Goal: Information Seeking & Learning: Learn about a topic

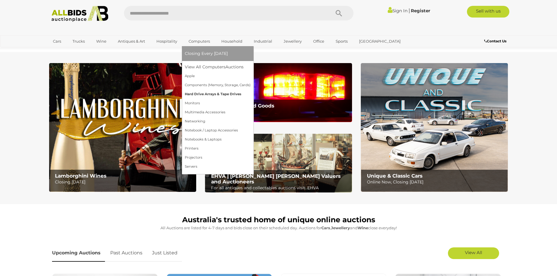
click at [192, 94] on link "Hard Drive Arrays & Tape Drives" at bounding box center [218, 94] width 66 height 9
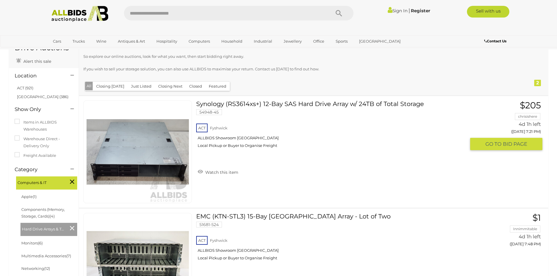
scroll to position [29, 0]
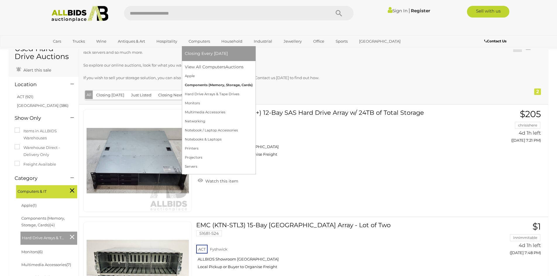
click at [197, 85] on link "Components (Memory, Storage, Cards)" at bounding box center [219, 85] width 68 height 9
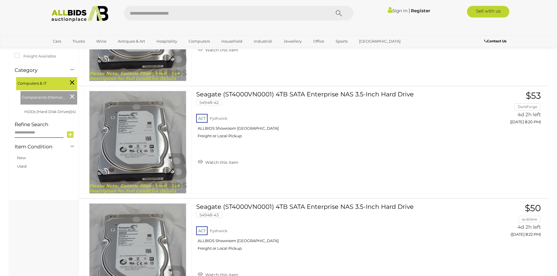
scroll to position [59, 0]
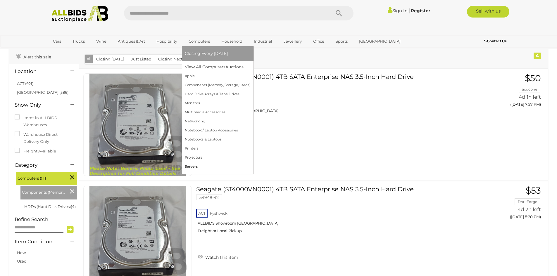
click at [194, 167] on link "Servers" at bounding box center [218, 166] width 66 height 9
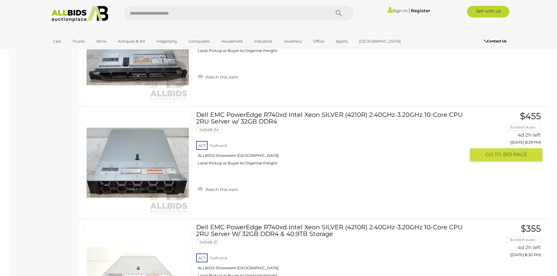
scroll to position [1024, 0]
